Goal: Navigation & Orientation: Find specific page/section

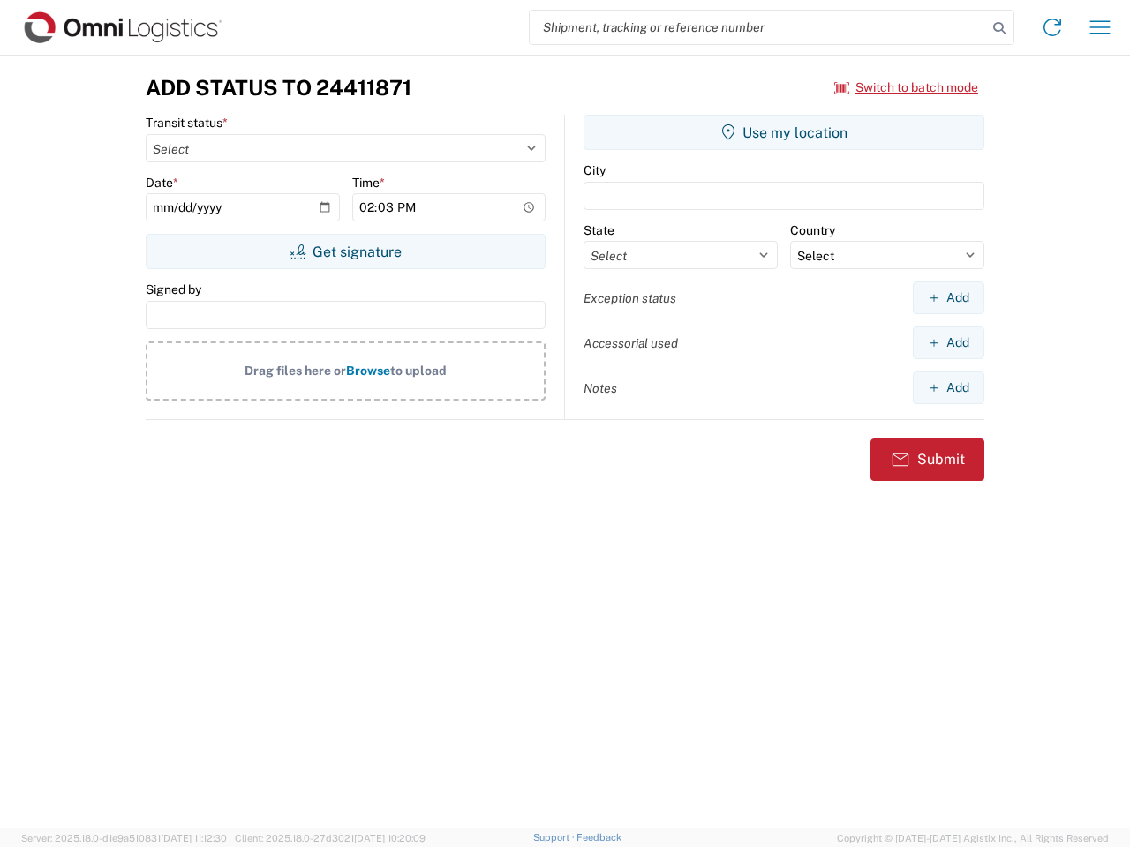
click at [758, 27] on input "search" at bounding box center [758, 28] width 457 height 34
click at [999, 28] on icon at bounding box center [999, 28] width 25 height 25
click at [1052, 27] on icon at bounding box center [1052, 27] width 28 height 28
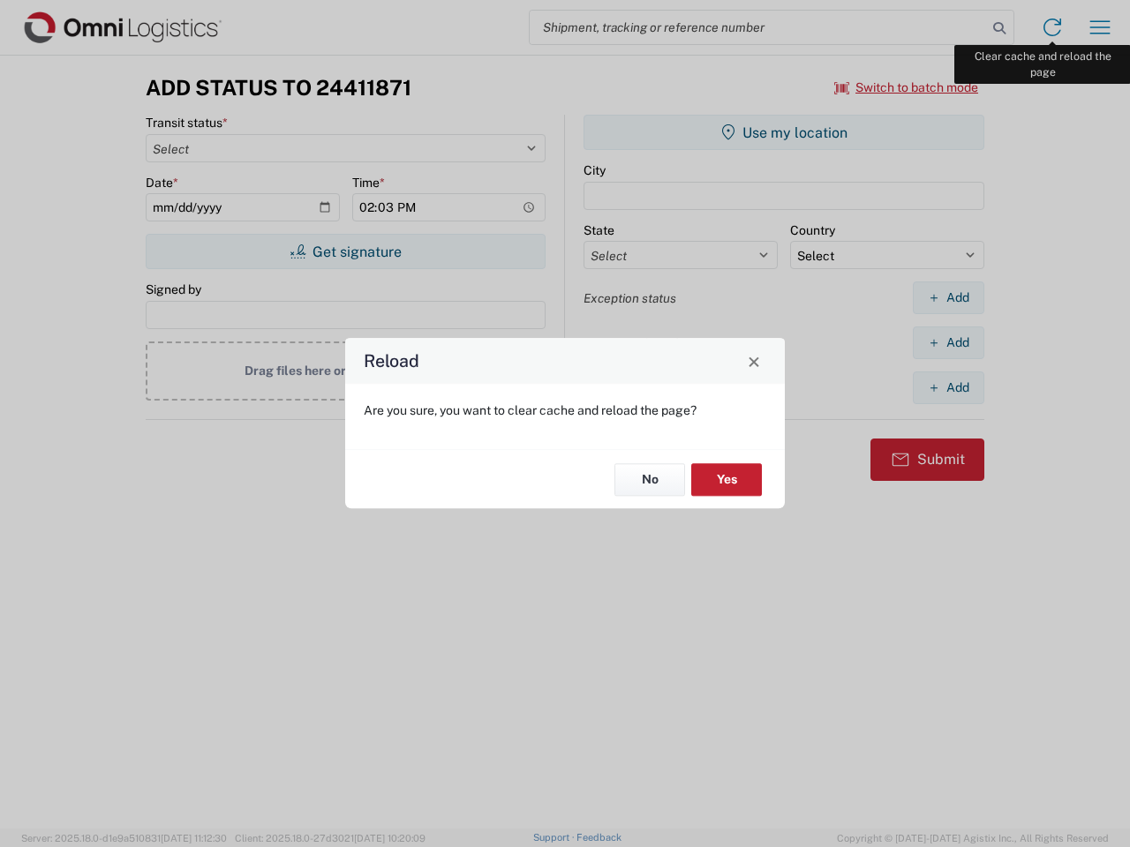
click at [1100, 27] on div "Reload Are you sure, you want to clear cache and reload the page? No Yes" at bounding box center [565, 423] width 1130 height 847
click at [906, 87] on div "Reload Are you sure, you want to clear cache and reload the page? No Yes" at bounding box center [565, 423] width 1130 height 847
click at [345, 252] on div "Reload Are you sure, you want to clear cache and reload the page? No Yes" at bounding box center [565, 423] width 1130 height 847
click at [784, 132] on div "Reload Are you sure, you want to clear cache and reload the page? No Yes" at bounding box center [565, 423] width 1130 height 847
click at [948, 297] on div "Reload Are you sure, you want to clear cache and reload the page? No Yes" at bounding box center [565, 423] width 1130 height 847
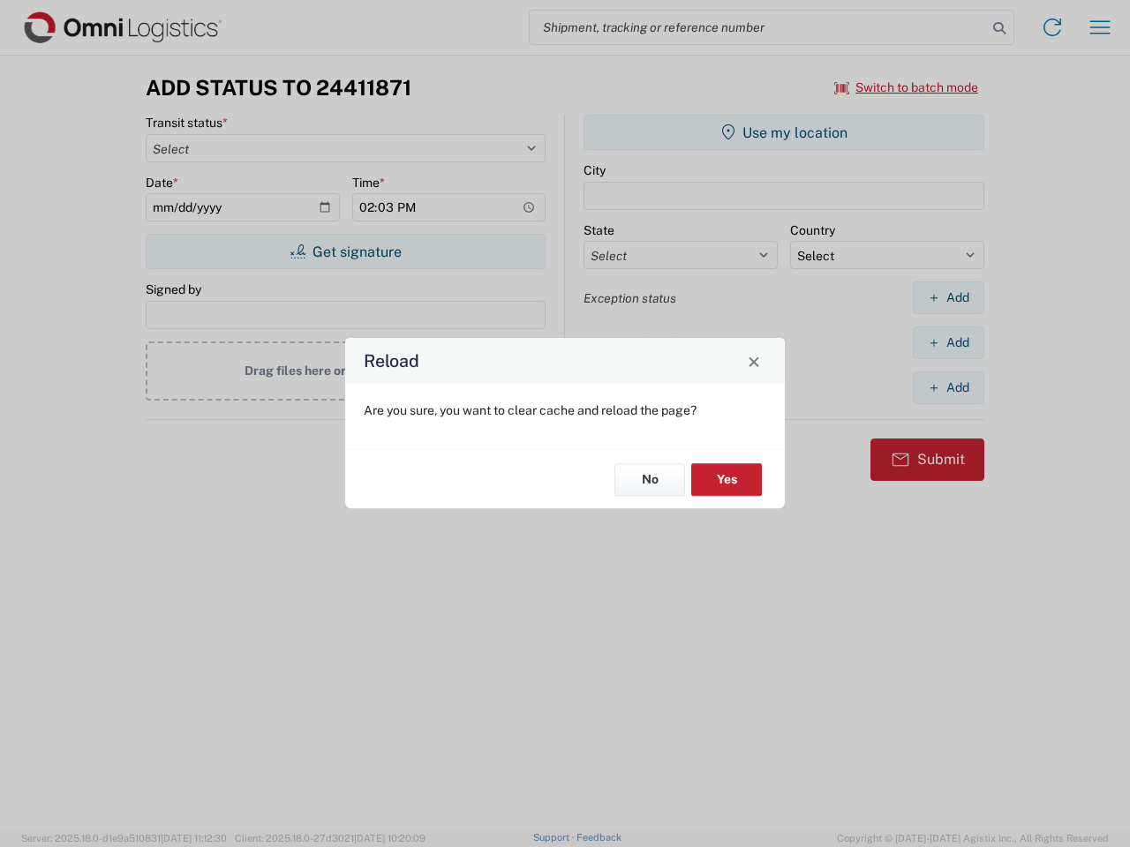
click at [948, 342] on div "Reload Are you sure, you want to clear cache and reload the page? No Yes" at bounding box center [565, 423] width 1130 height 847
click at [948, 387] on div "Reload Are you sure, you want to clear cache and reload the page? No Yes" at bounding box center [565, 423] width 1130 height 847
